Goal: Information Seeking & Learning: Learn about a topic

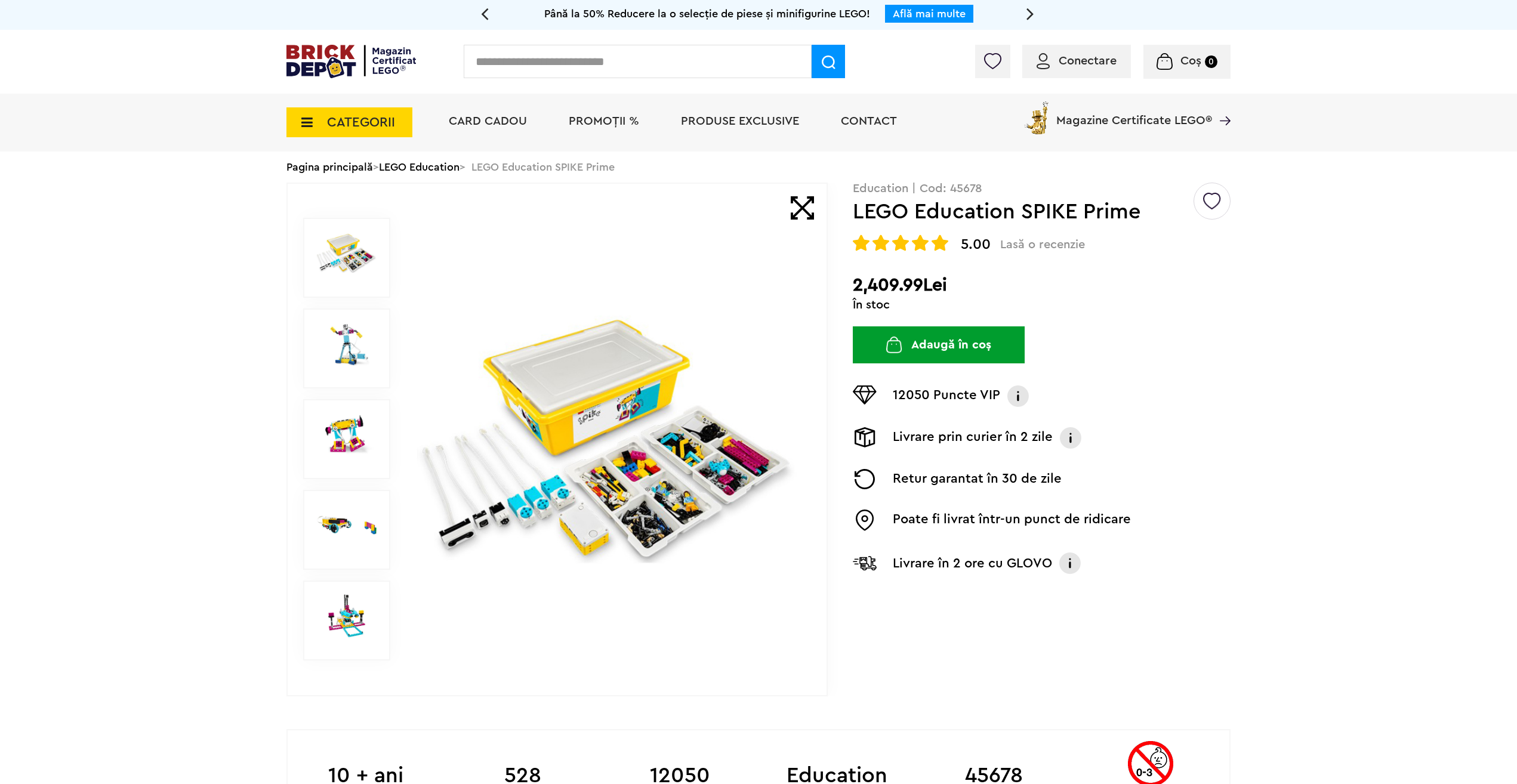
click at [339, 268] on img at bounding box center [346, 253] width 61 height 44
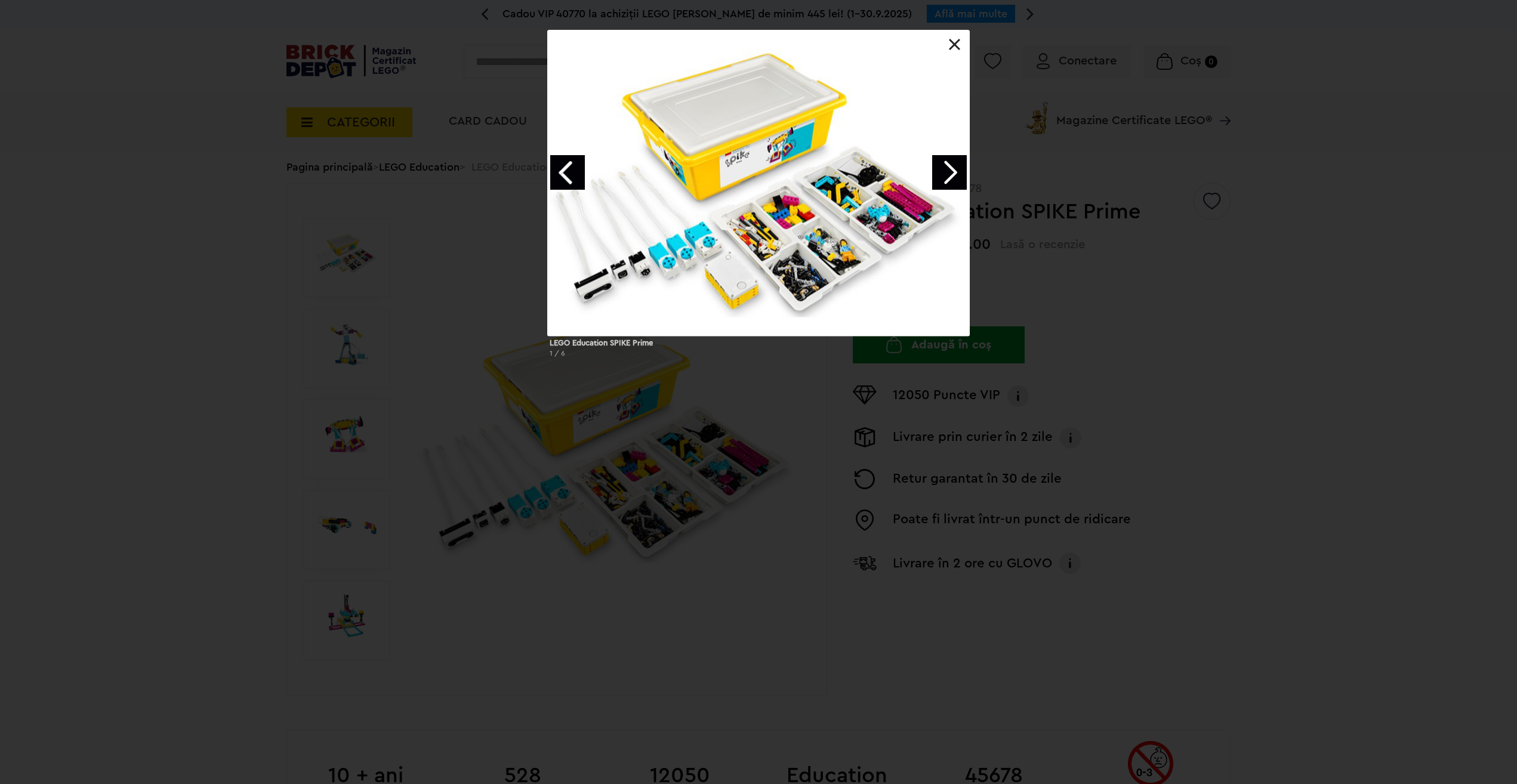
click at [955, 168] on link "Next image" at bounding box center [949, 172] width 34 height 34
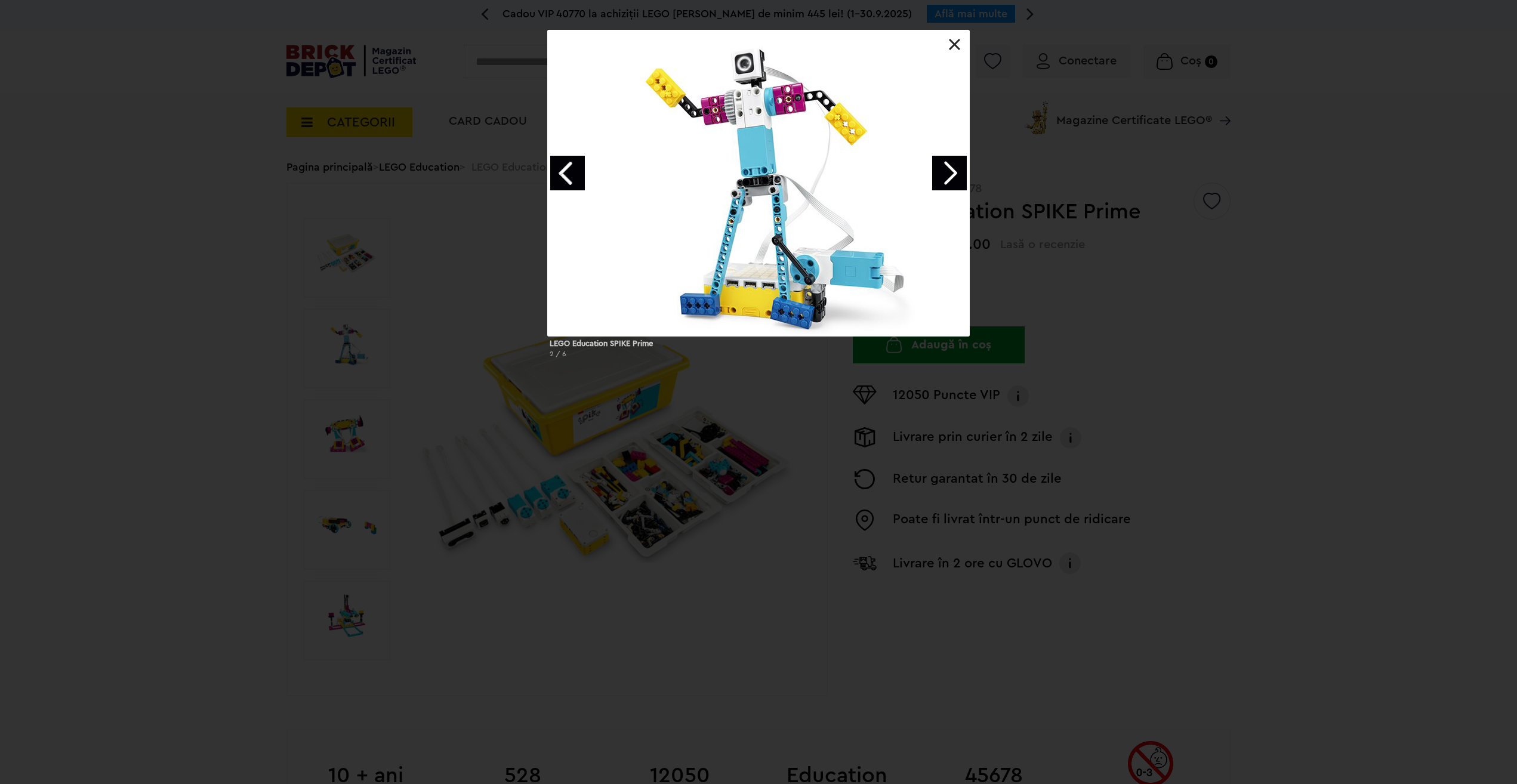
click at [952, 170] on link "Next image" at bounding box center [949, 173] width 34 height 34
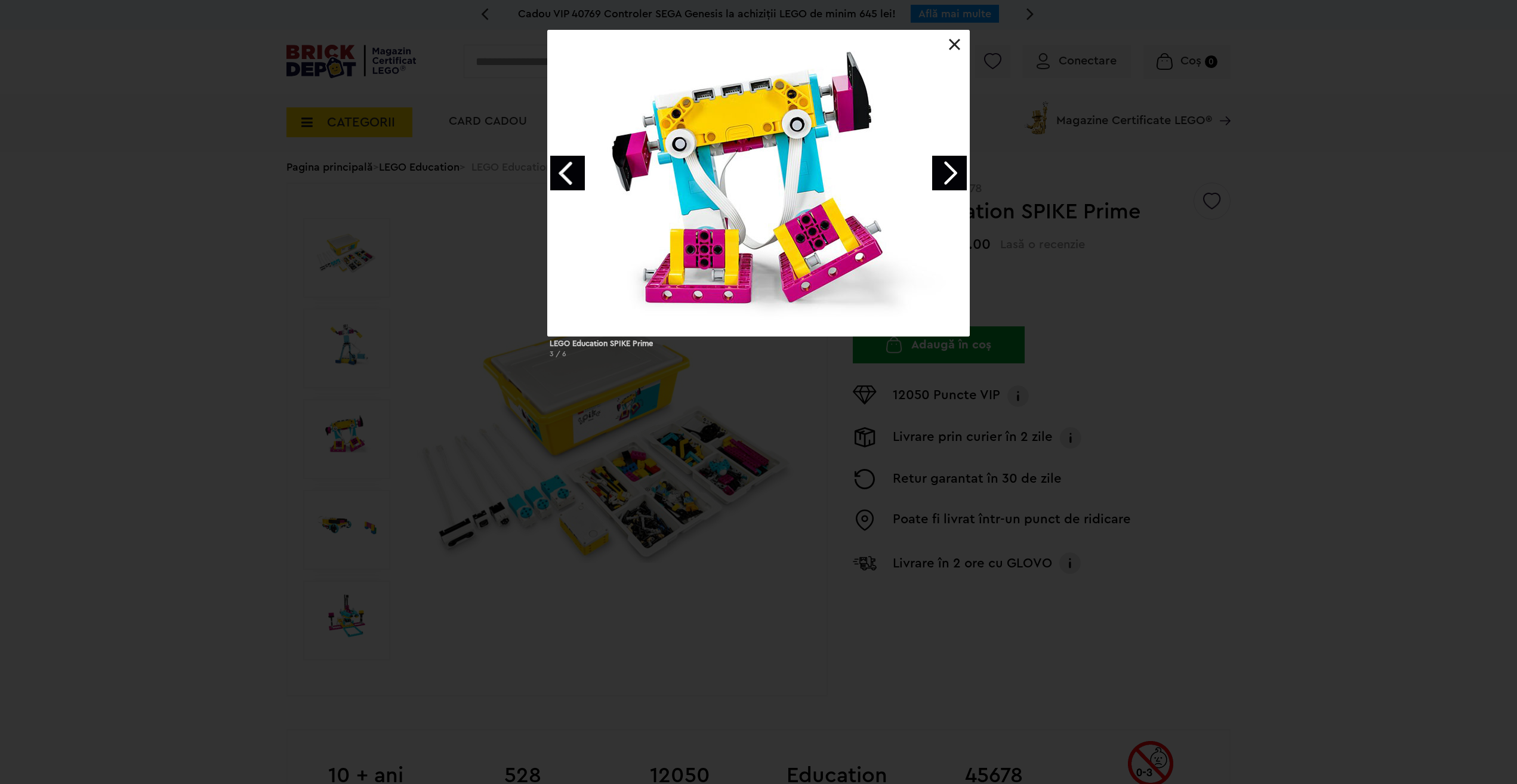
click at [952, 170] on link "Next image" at bounding box center [949, 173] width 34 height 34
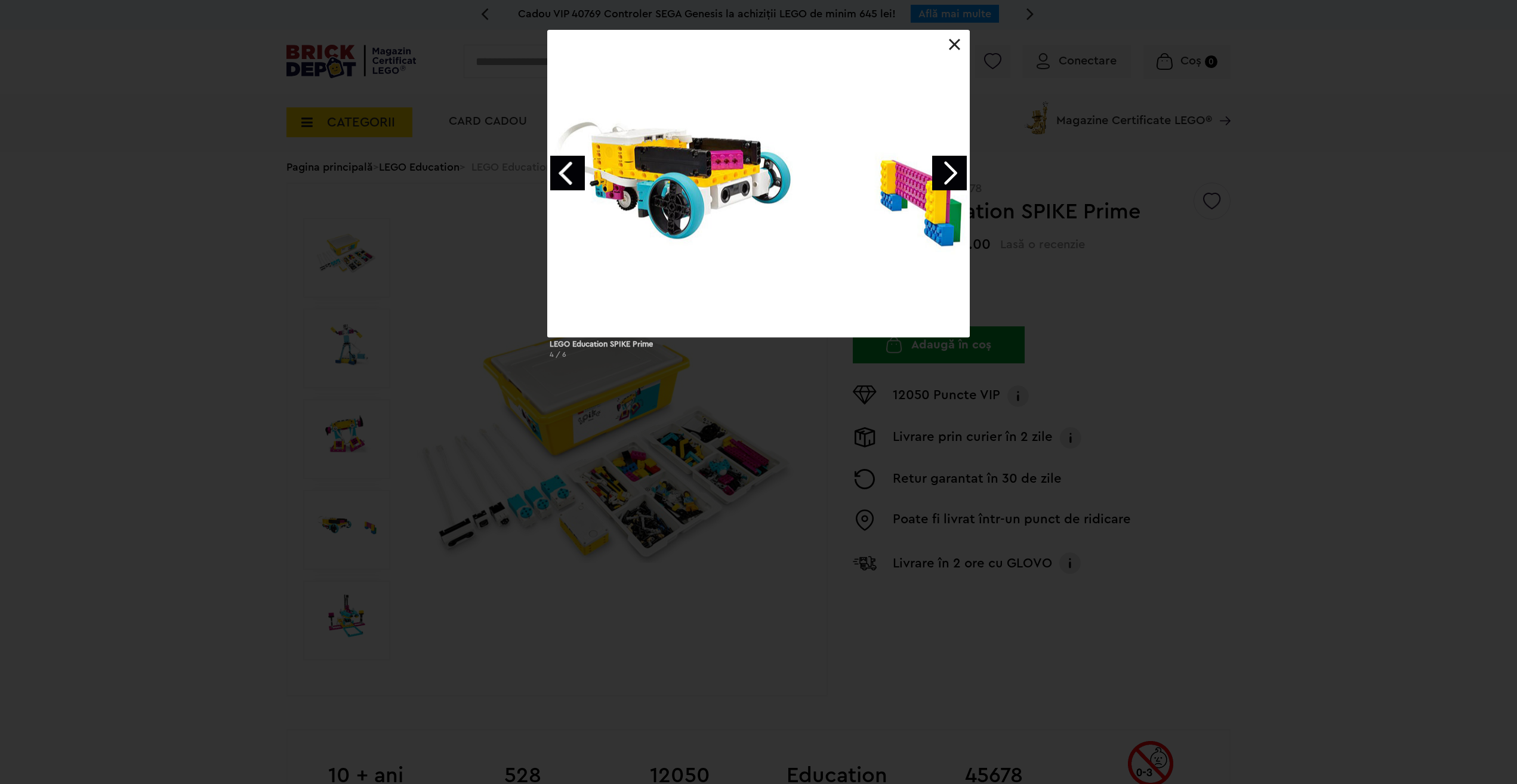
click at [949, 172] on link "Next image" at bounding box center [949, 173] width 34 height 34
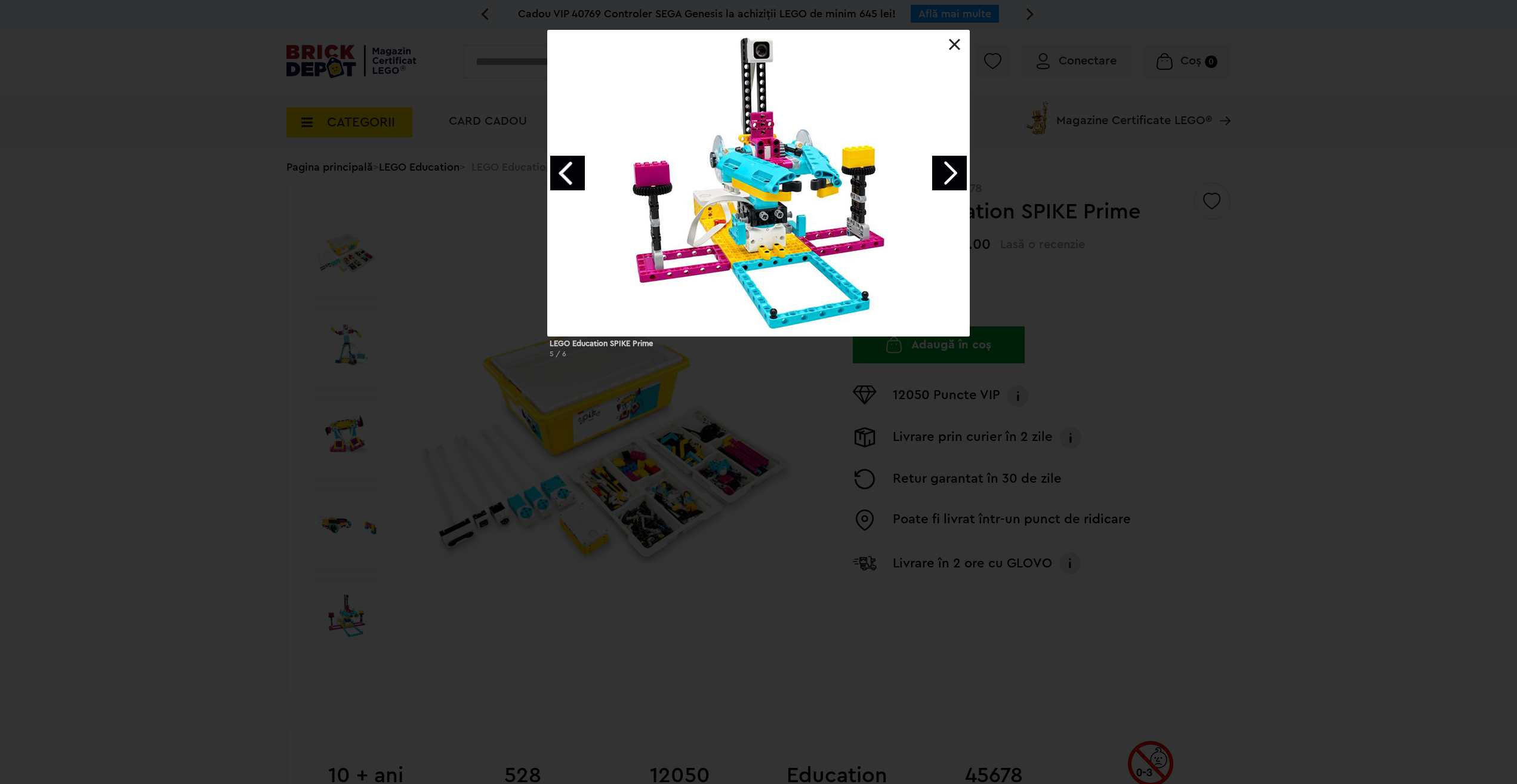
click at [949, 172] on link "Next image" at bounding box center [949, 173] width 34 height 34
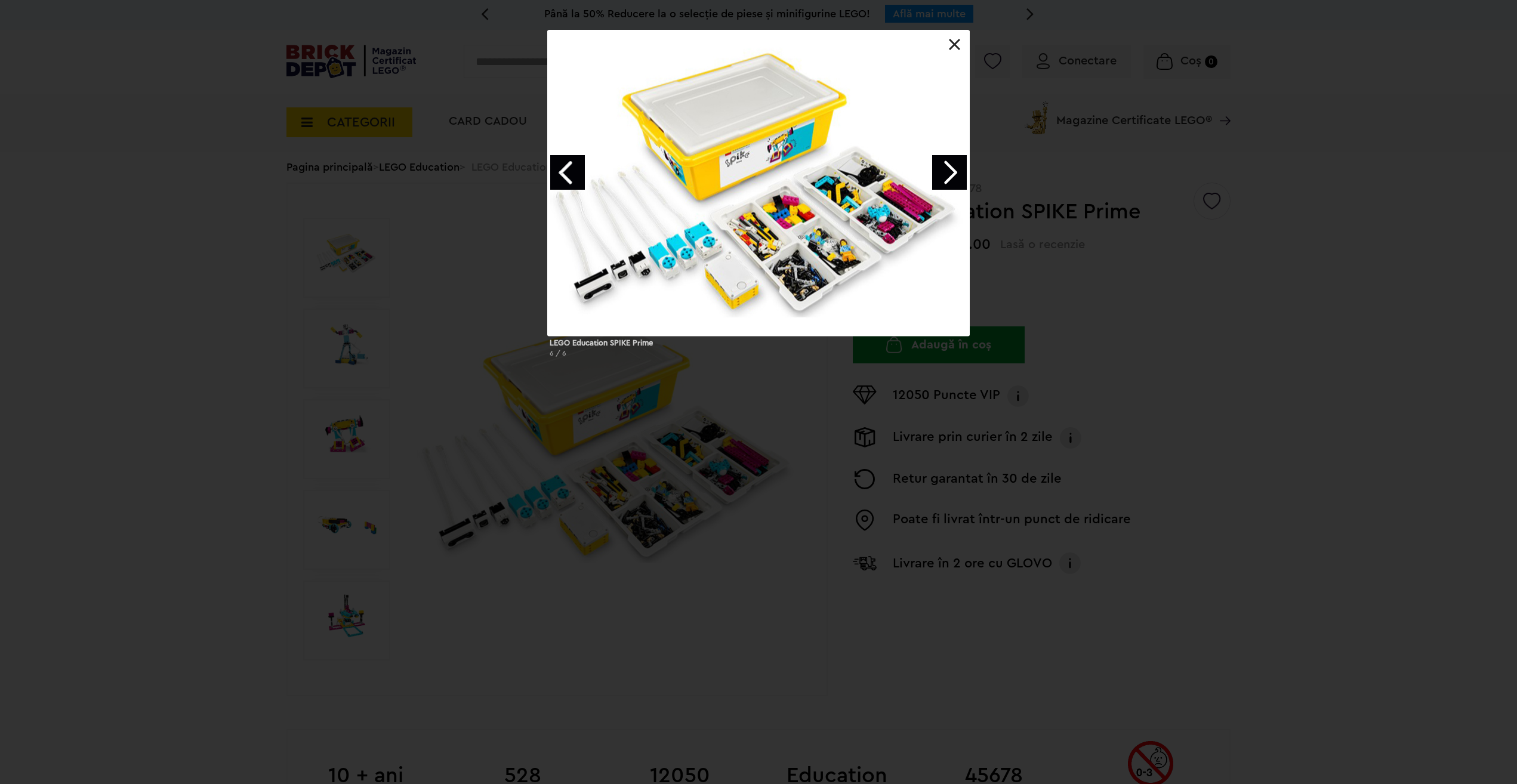
click at [949, 172] on link "Next image" at bounding box center [949, 172] width 34 height 34
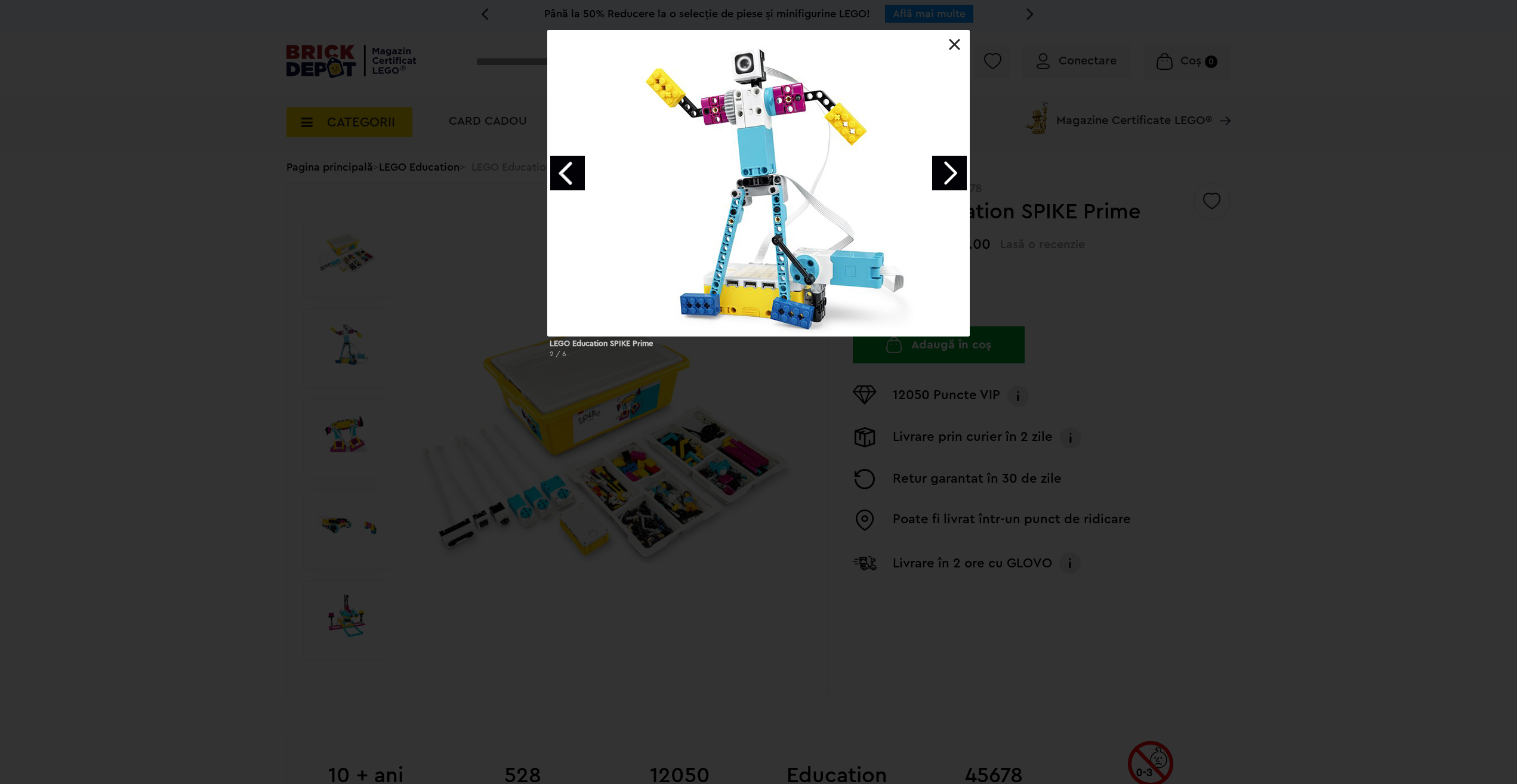
click at [949, 172] on link "Next image" at bounding box center [949, 173] width 34 height 34
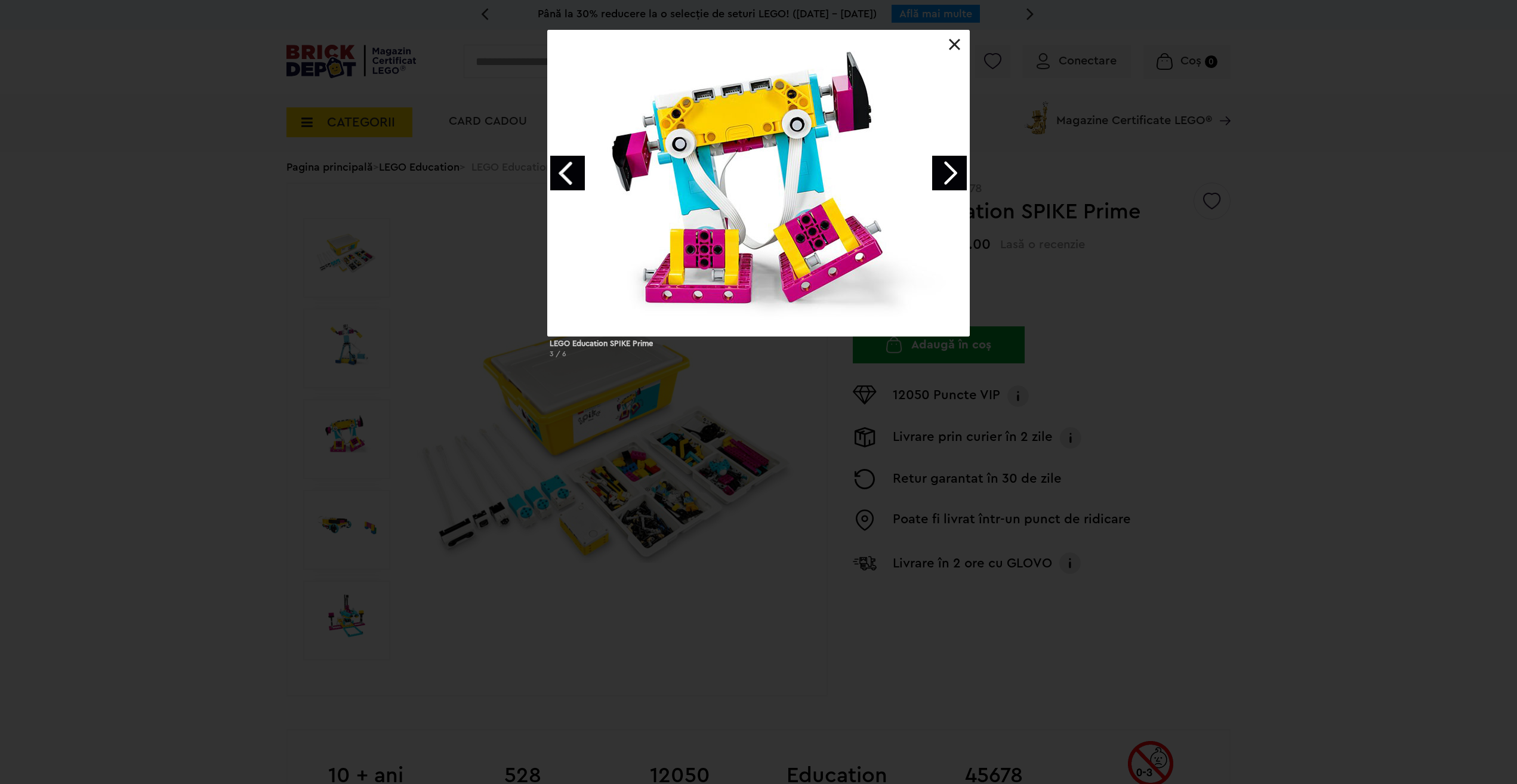
click at [949, 172] on link "Next image" at bounding box center [949, 173] width 34 height 34
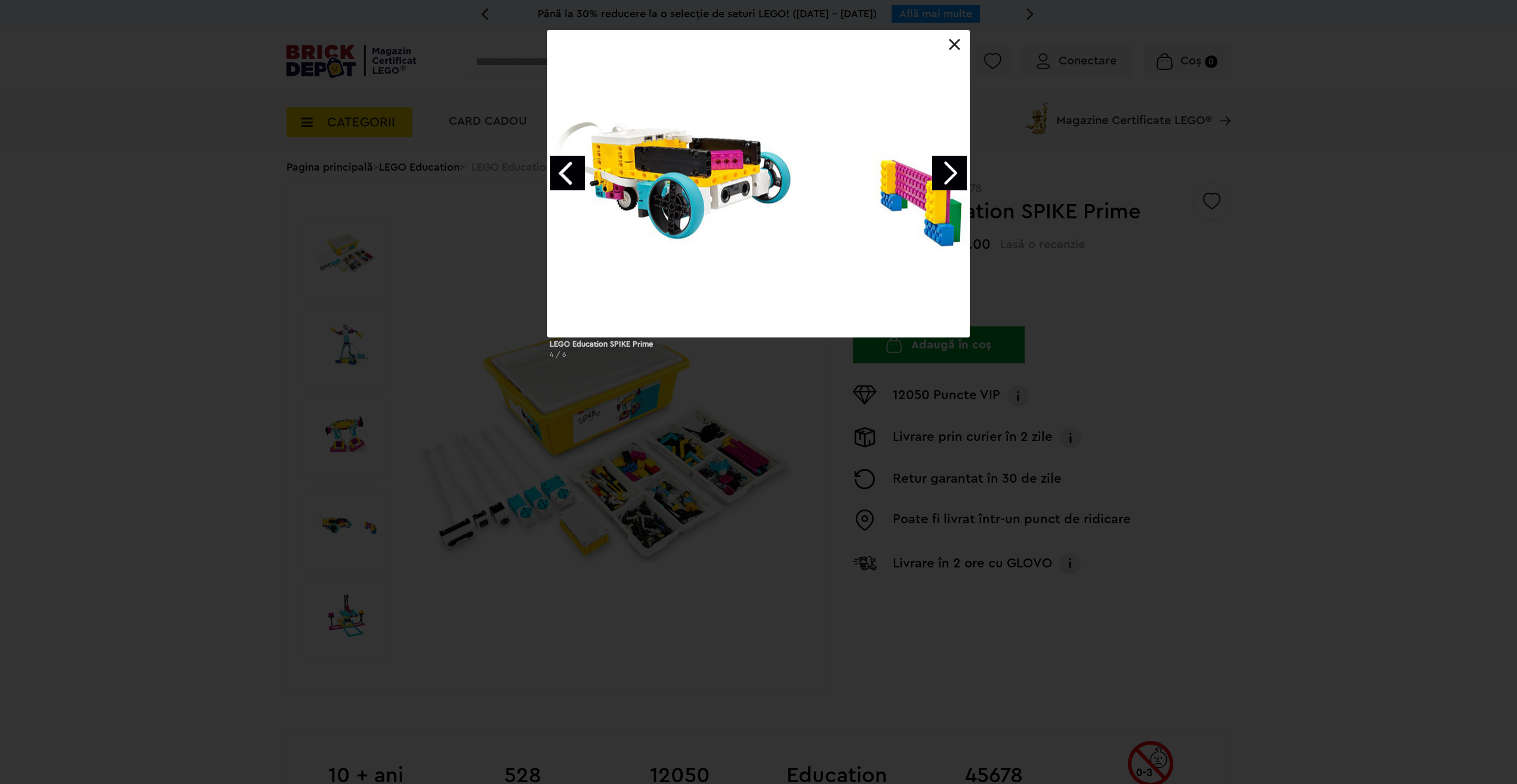
click at [949, 172] on link "Next image" at bounding box center [949, 173] width 34 height 34
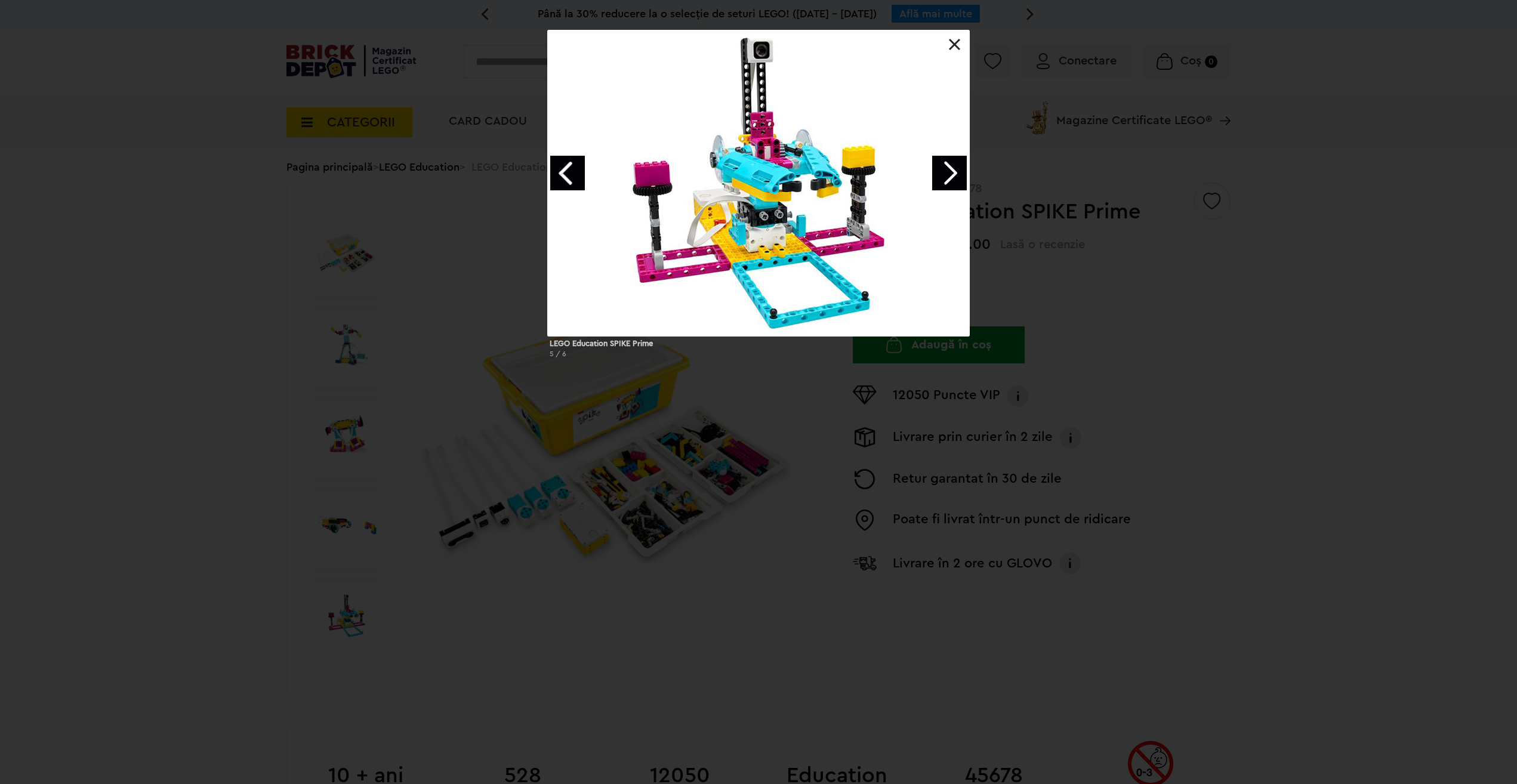
click at [949, 172] on link "Next image" at bounding box center [949, 173] width 34 height 34
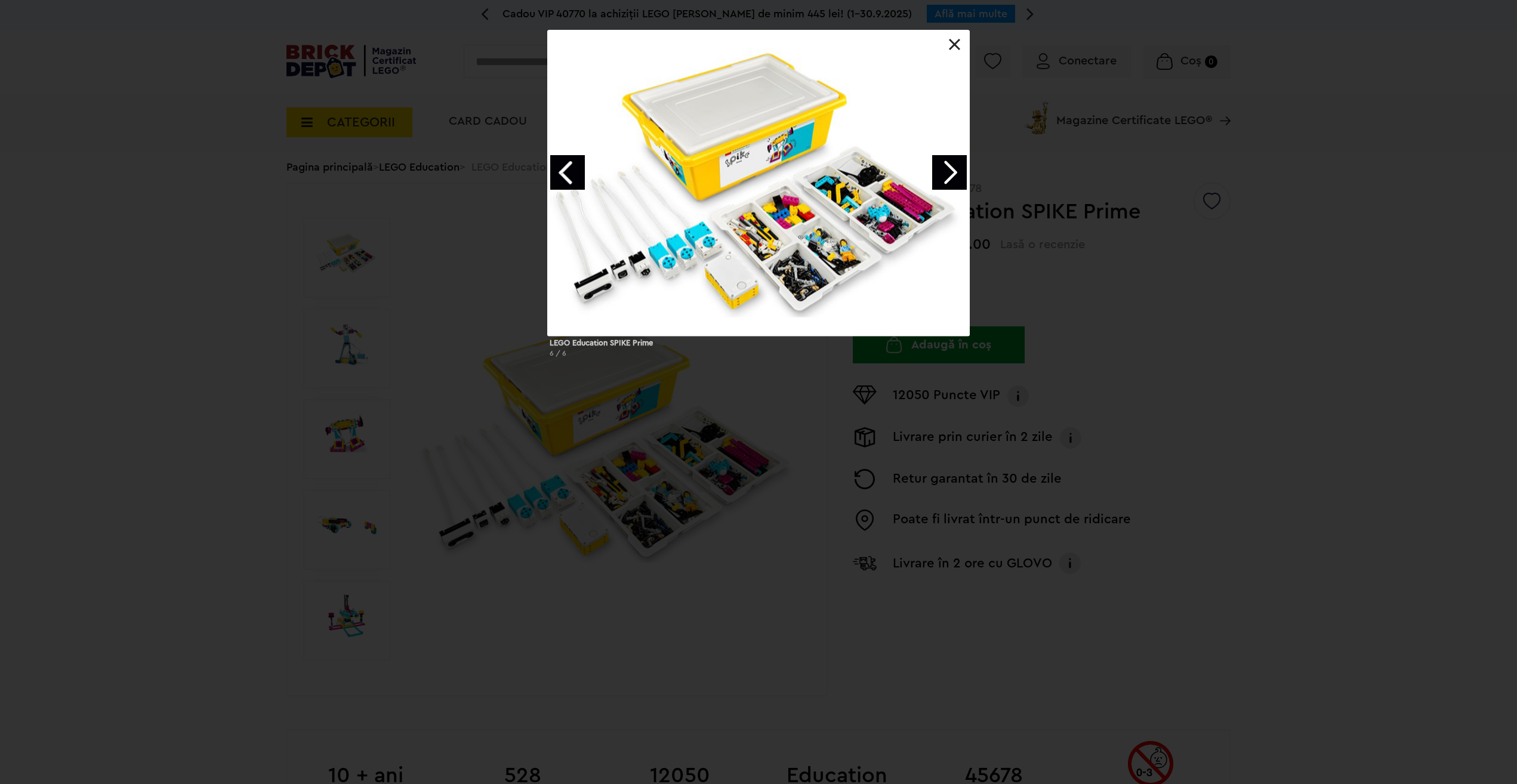
click at [949, 172] on link "Next image" at bounding box center [949, 172] width 34 height 34
click at [946, 165] on link "Next image" at bounding box center [949, 172] width 34 height 34
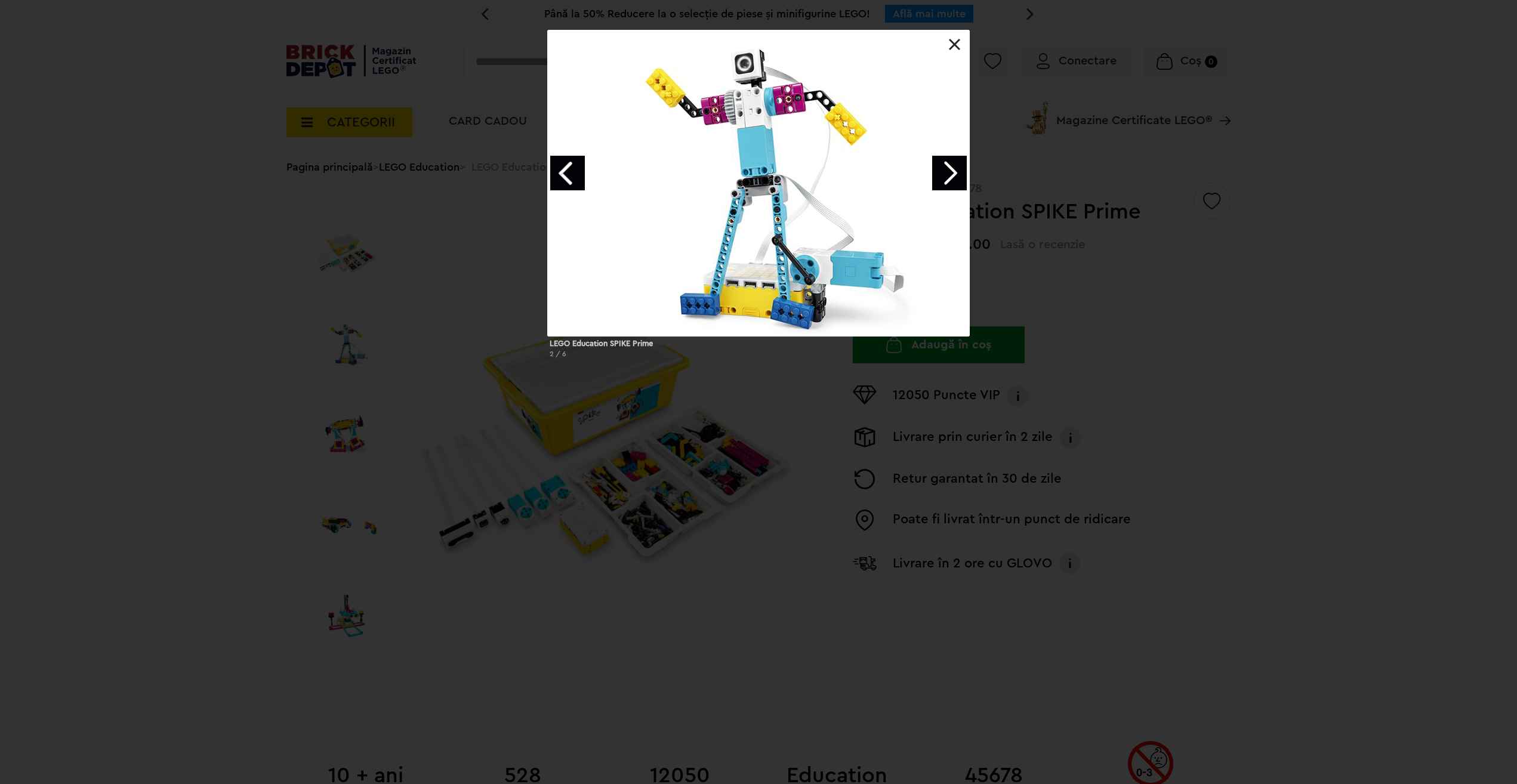
click at [952, 171] on link "Next image" at bounding box center [949, 173] width 34 height 34
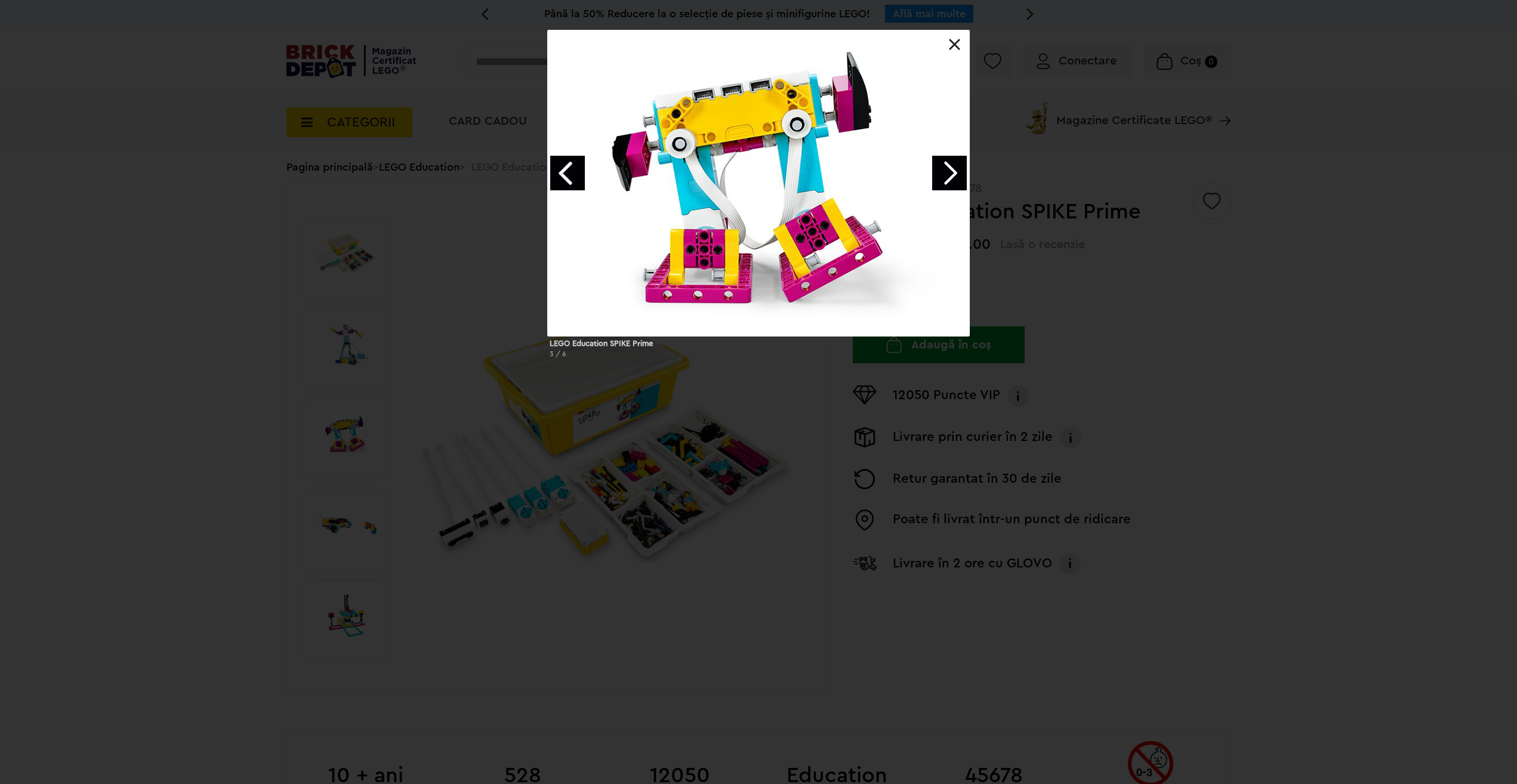
click at [953, 42] on link at bounding box center [954, 45] width 12 height 12
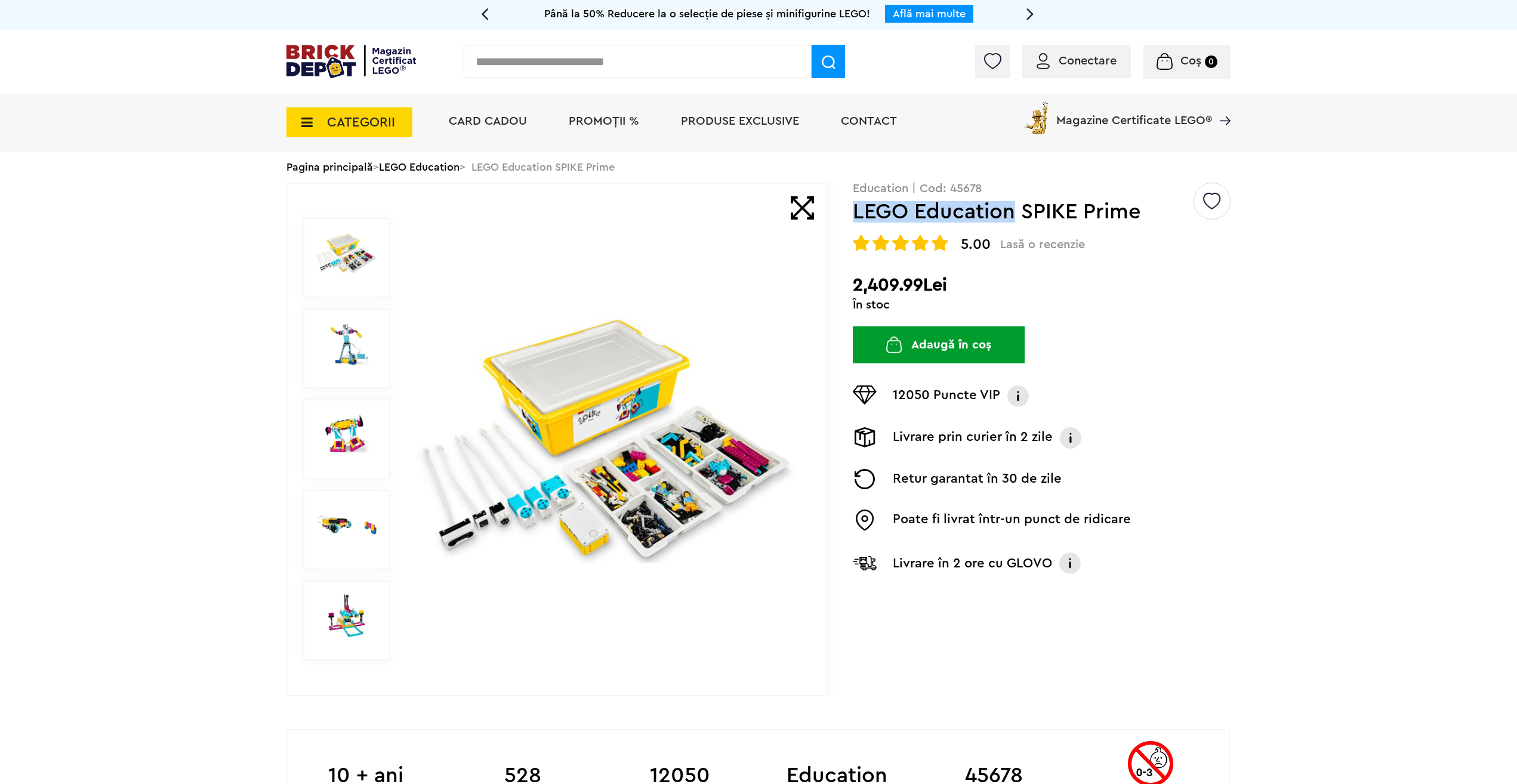
drag, startPoint x: 854, startPoint y: 214, endPoint x: 1012, endPoint y: 218, distance: 158.1
click at [1012, 218] on h1 "LEGO Education SPIKE Prime" at bounding box center [1022, 212] width 339 height 22
drag, startPoint x: 1012, startPoint y: 218, endPoint x: 996, endPoint y: 216, distance: 16.1
copy h1 "LEGO Education"
